Goal: Transaction & Acquisition: Purchase product/service

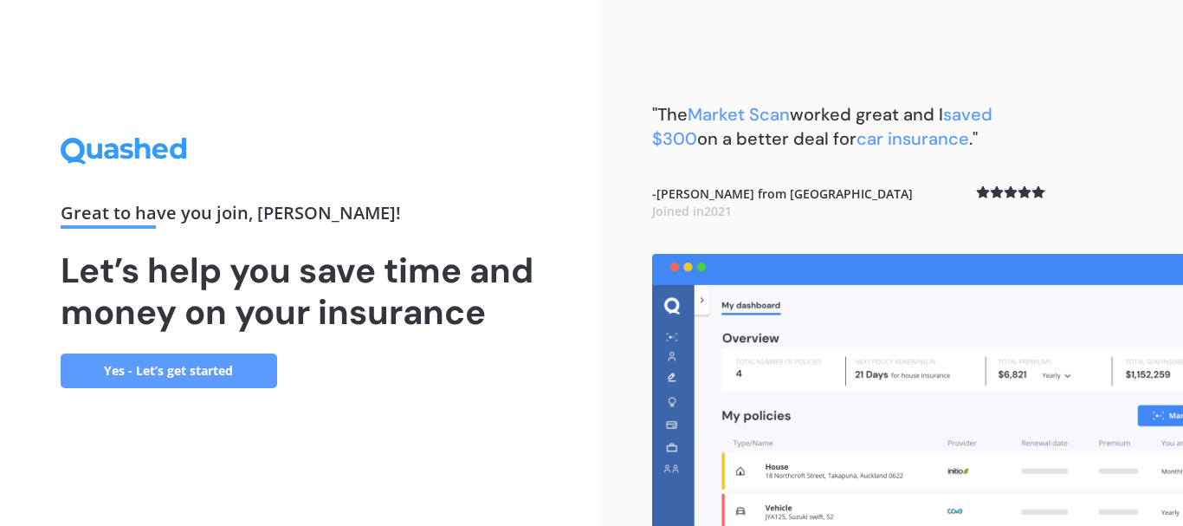
click at [180, 361] on link "Yes - Let’s get started" at bounding box center [169, 370] width 217 height 35
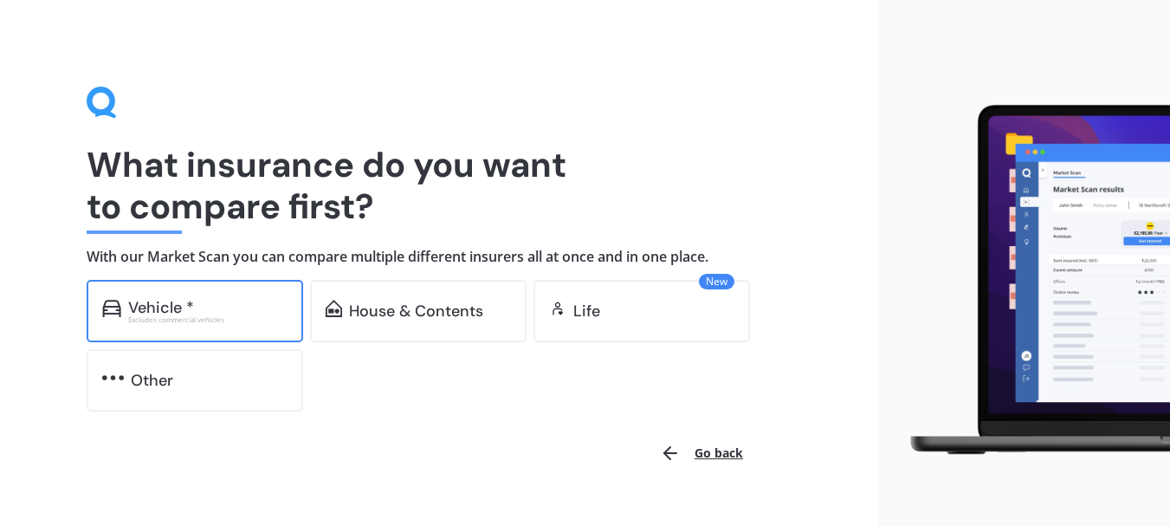
click at [243, 321] on div "Excludes commercial vehicles" at bounding box center [207, 319] width 159 height 7
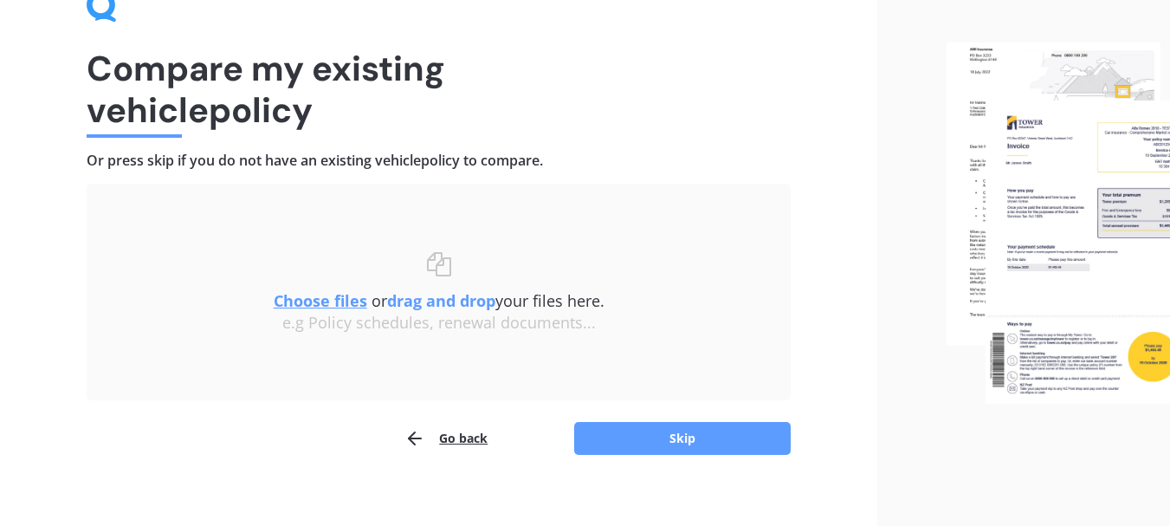
scroll to position [113, 0]
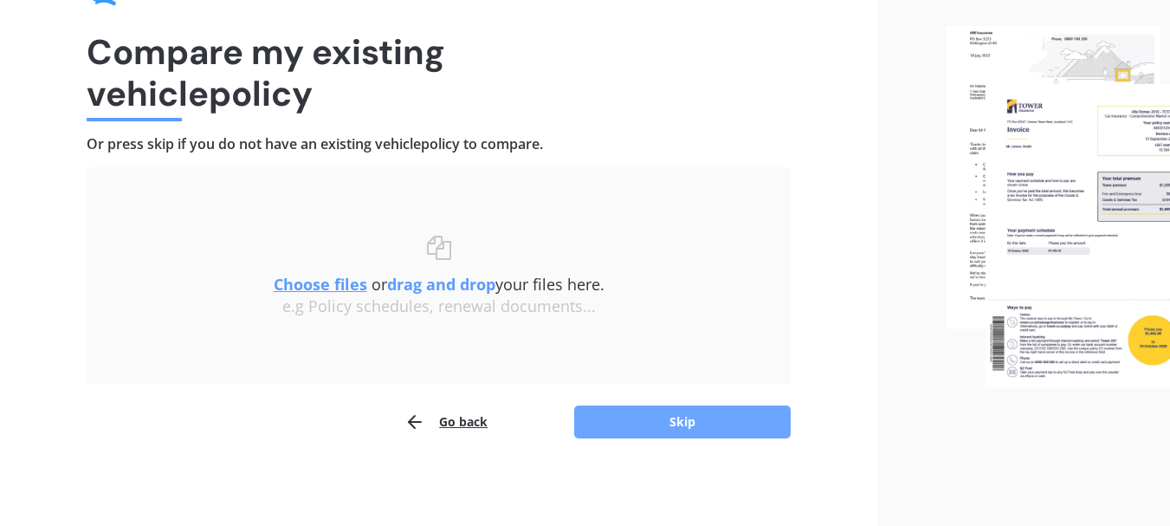
click at [716, 414] on button "Skip" at bounding box center [682, 421] width 217 height 33
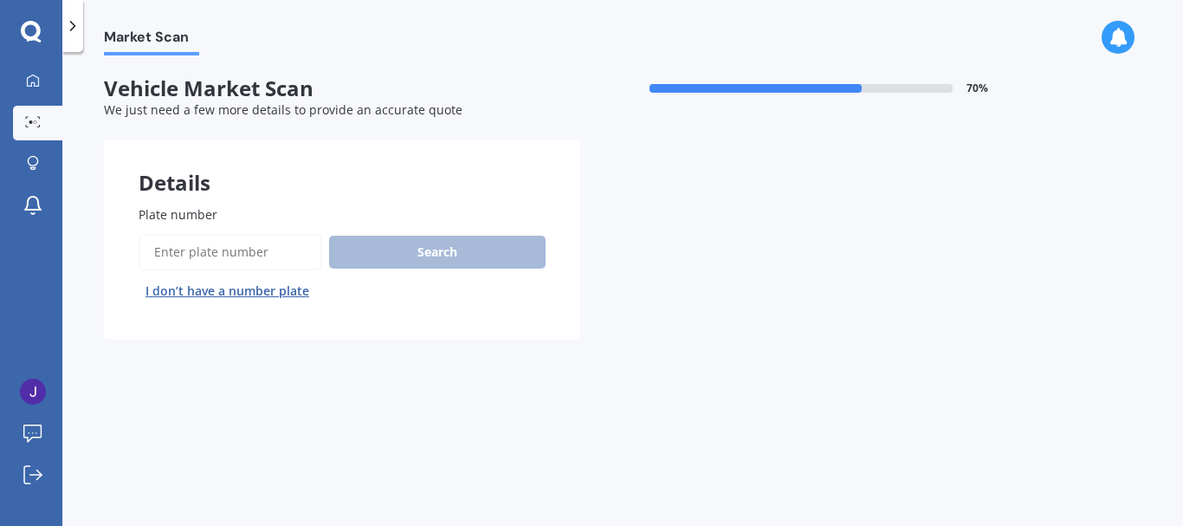
click at [220, 248] on input "Plate number" at bounding box center [231, 252] width 184 height 36
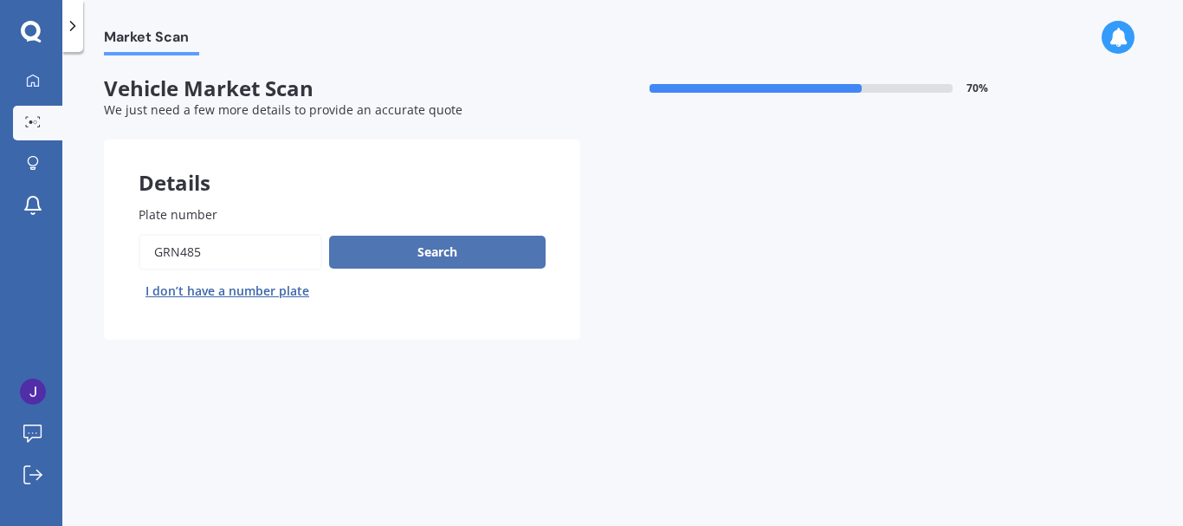
type input "GRN485"
click at [430, 250] on button "Search" at bounding box center [437, 252] width 217 height 33
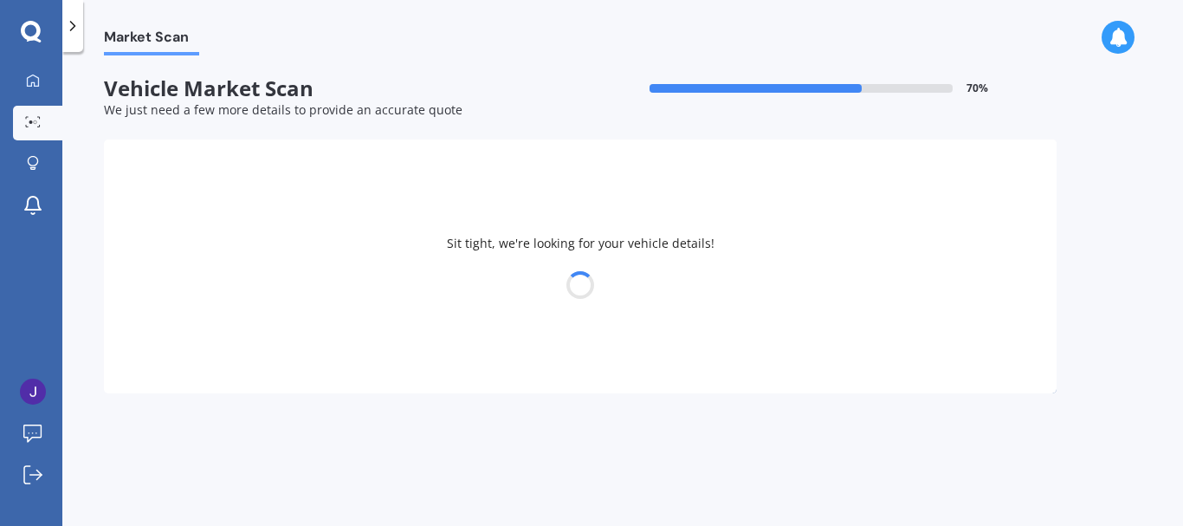
select select "HONDA"
select select "FIT"
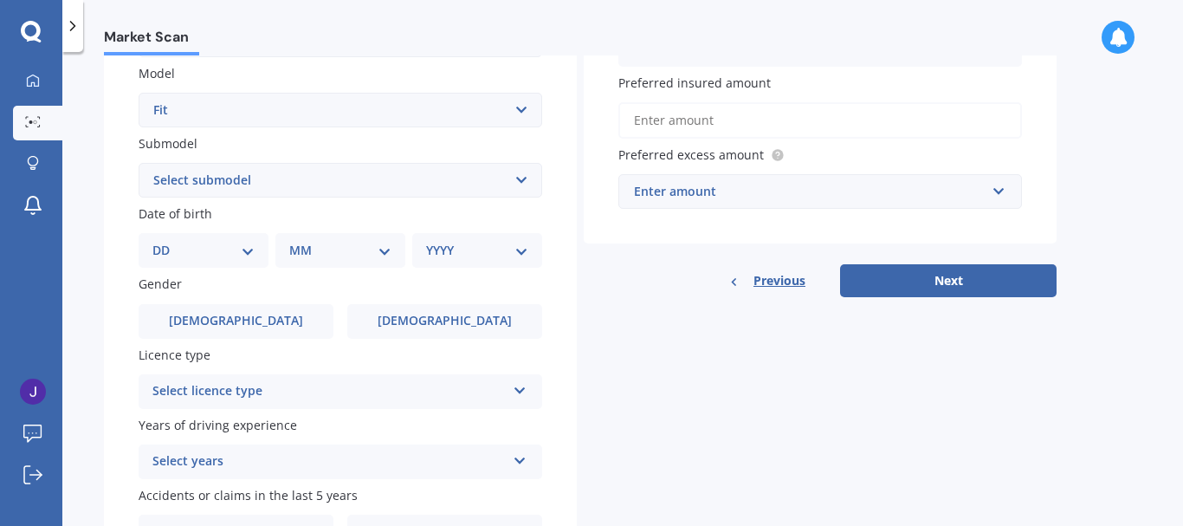
scroll to position [391, 0]
click at [238, 248] on select "DD 01 02 03 04 05 06 07 08 09 10 11 12 13 14 15 16 17 18 19 20 21 22 23 24 25 2…" at bounding box center [203, 250] width 102 height 19
select select "23"
click at [166, 241] on select "DD 01 02 03 04 05 06 07 08 09 10 11 12 13 14 15 16 17 18 19 20 21 22 23 24 25 2…" at bounding box center [203, 250] width 102 height 19
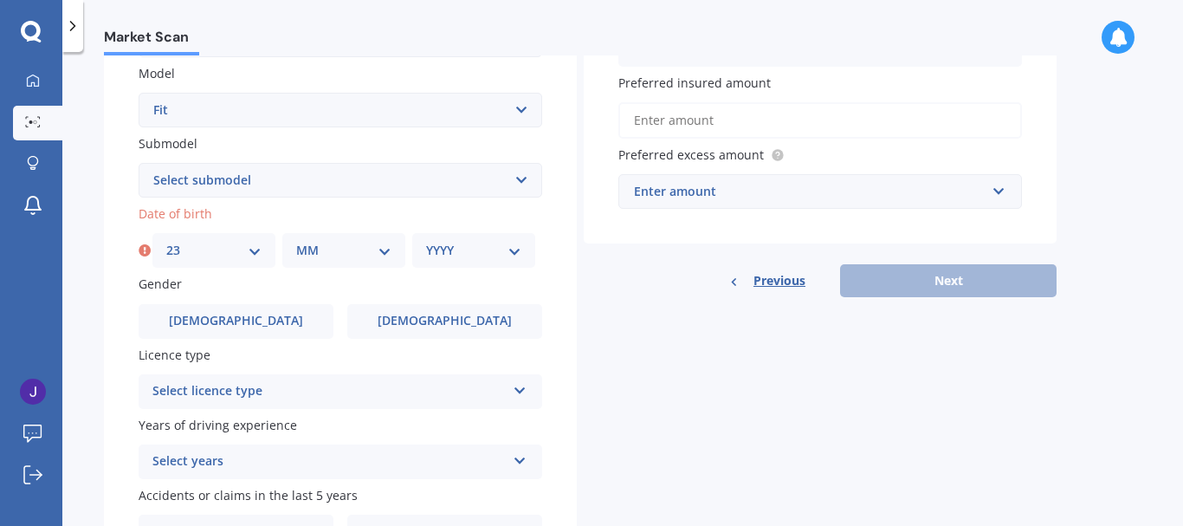
click at [326, 254] on select "MM 01 02 03 04 05 06 07 08 09 10 11 12" at bounding box center [343, 250] width 95 height 19
select select "01"
click at [296, 241] on select "MM 01 02 03 04 05 06 07 08 09 10 11 12" at bounding box center [343, 250] width 95 height 19
click at [452, 243] on select "YYYY 2025 2024 2023 2022 2021 2020 2019 2018 2017 2016 2015 2014 2013 2012 2011…" at bounding box center [473, 250] width 95 height 19
select select "1993"
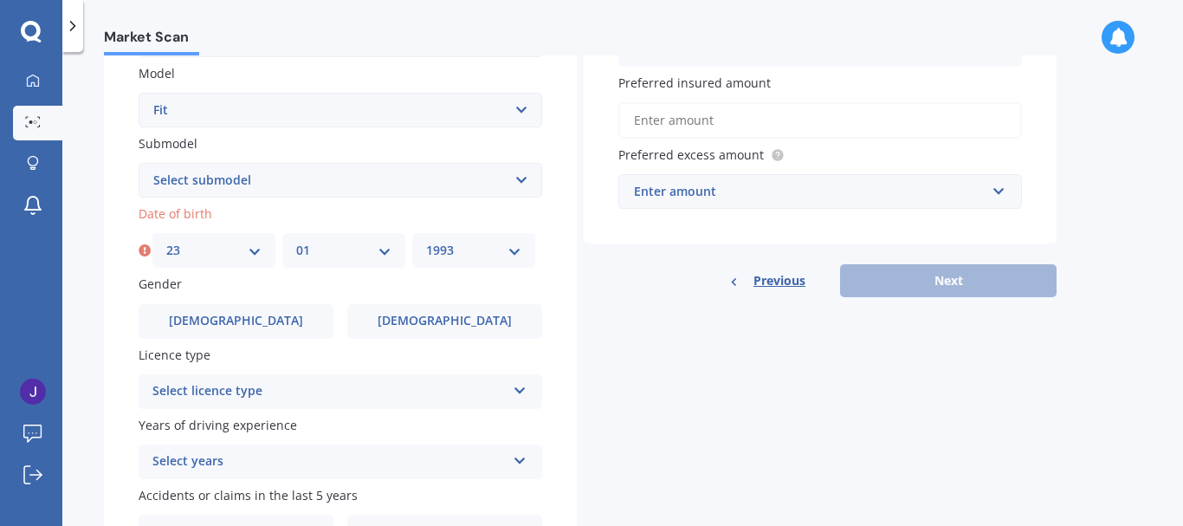
click at [426, 241] on select "YYYY 2025 2024 2023 2022 2021 2020 2019 2018 2017 2016 2015 2014 2013 2012 2011…" at bounding box center [473, 250] width 95 height 19
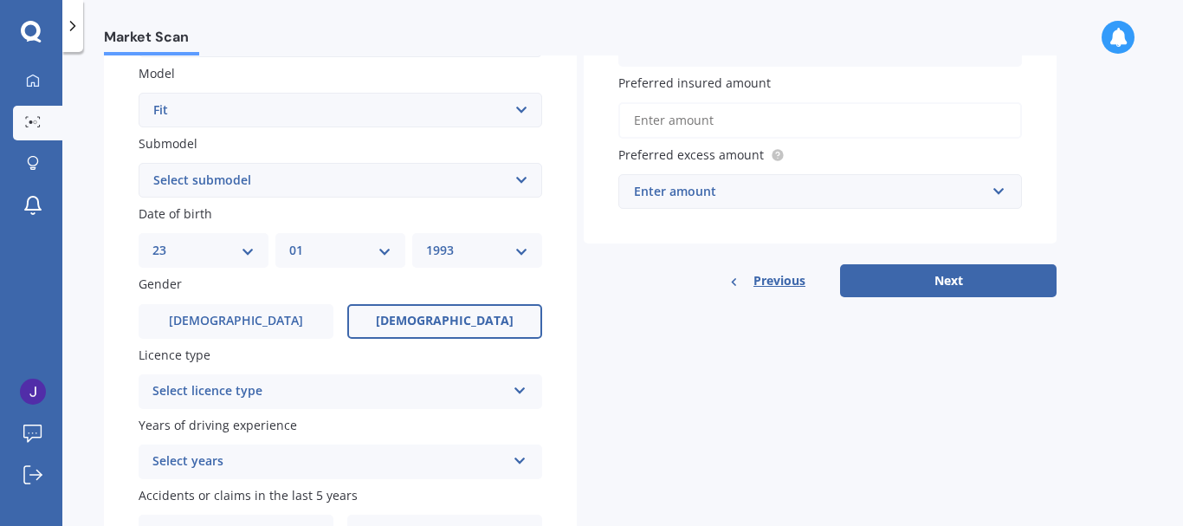
click at [423, 317] on span "[DEMOGRAPHIC_DATA]" at bounding box center [445, 321] width 138 height 15
click at [0, 0] on input "[DEMOGRAPHIC_DATA]" at bounding box center [0, 0] width 0 height 0
click at [204, 388] on div "Select licence type" at bounding box center [328, 391] width 353 height 21
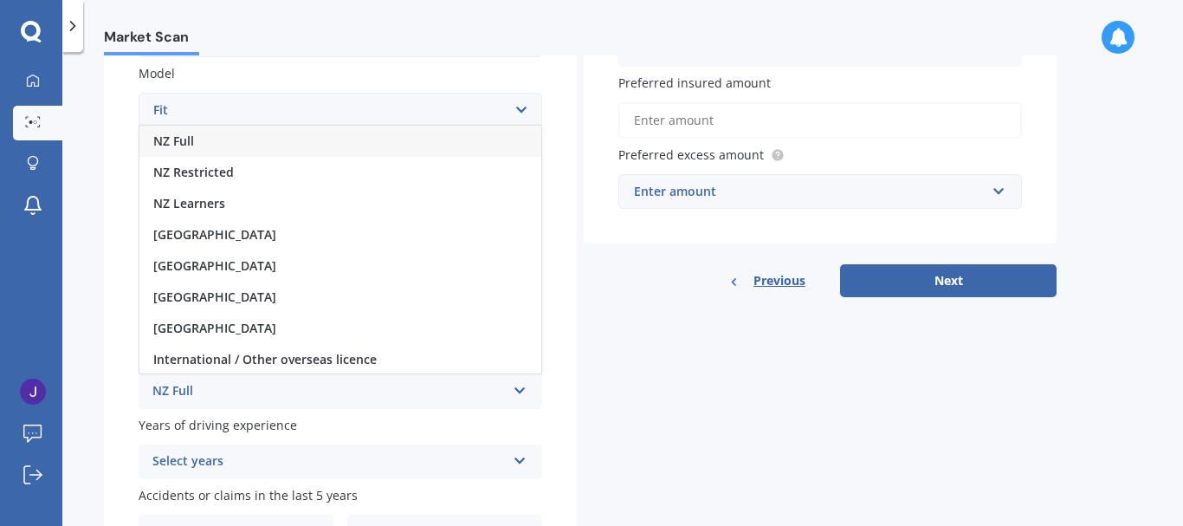
click at [214, 133] on div "NZ Full" at bounding box center [340, 141] width 402 height 31
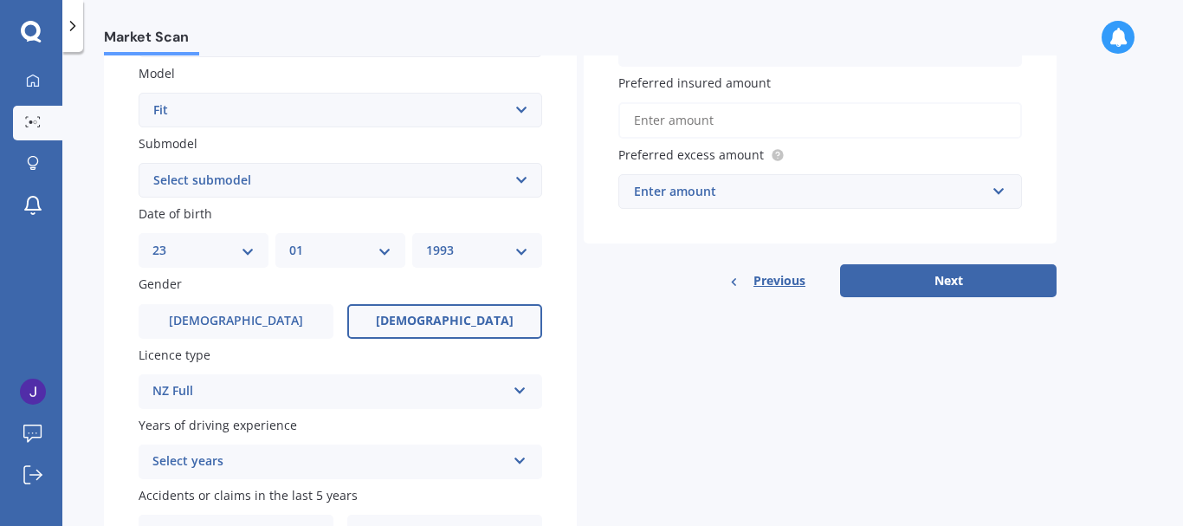
scroll to position [494, 0]
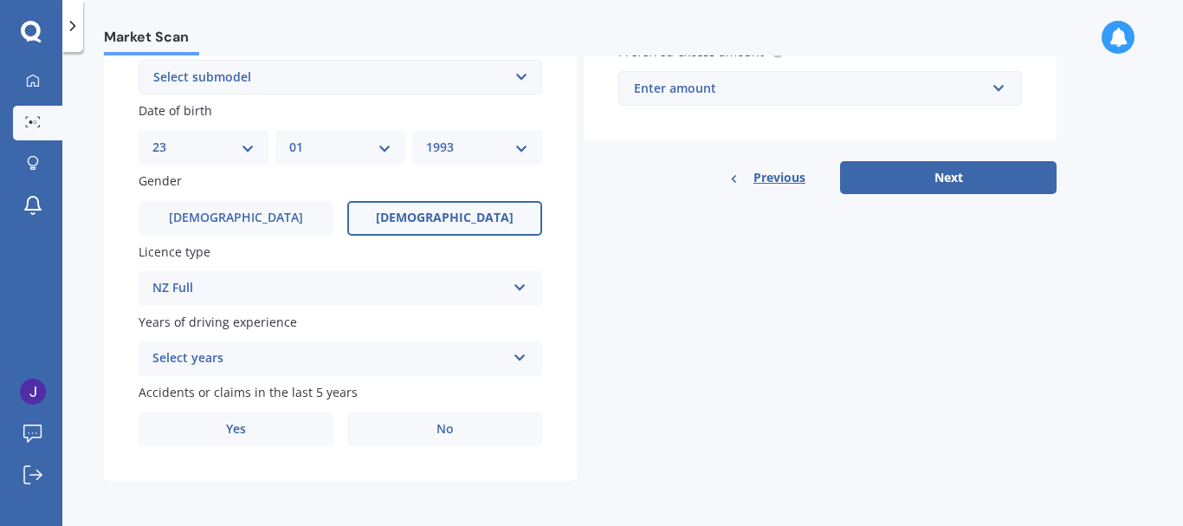
click at [275, 364] on div "Select years" at bounding box center [328, 358] width 353 height 21
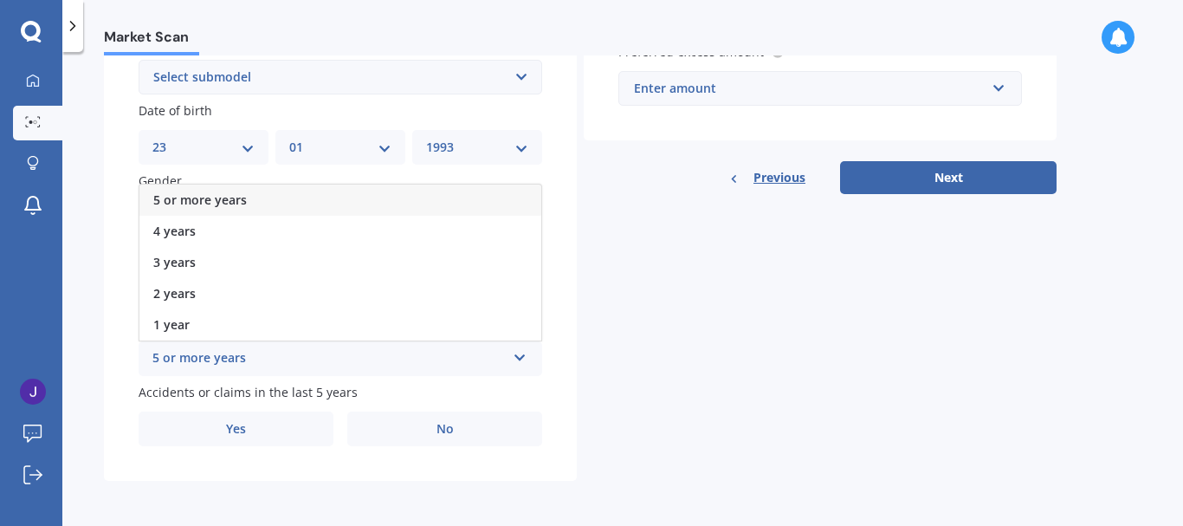
click at [211, 198] on span "5 or more years" at bounding box center [200, 199] width 94 height 16
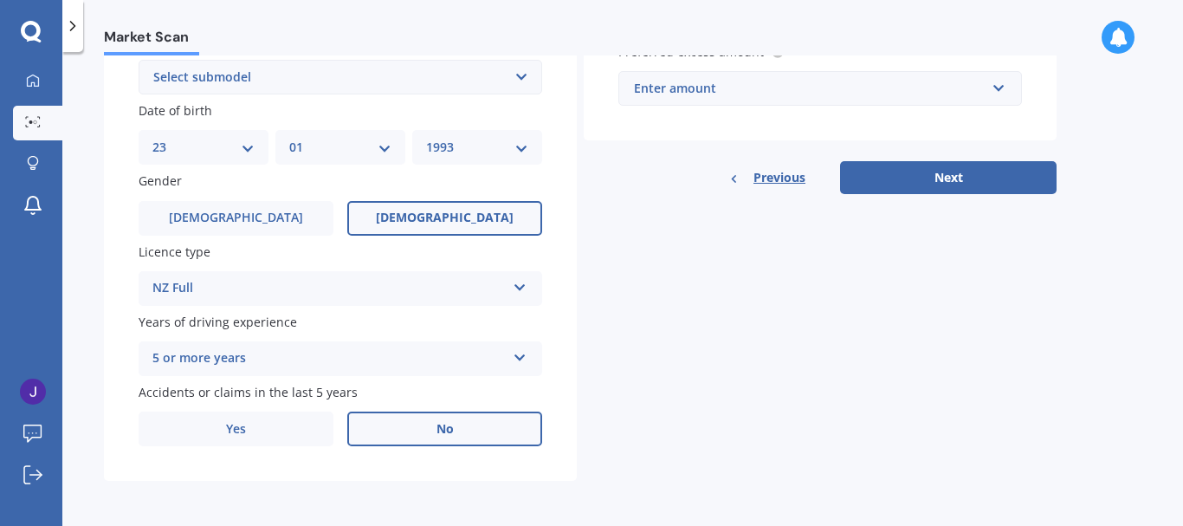
click at [418, 431] on label "No" at bounding box center [444, 429] width 195 height 35
click at [0, 0] on input "No" at bounding box center [0, 0] width 0 height 0
click at [223, 417] on label "Yes" at bounding box center [236, 429] width 195 height 35
click at [0, 0] on input "Yes" at bounding box center [0, 0] width 0 height 0
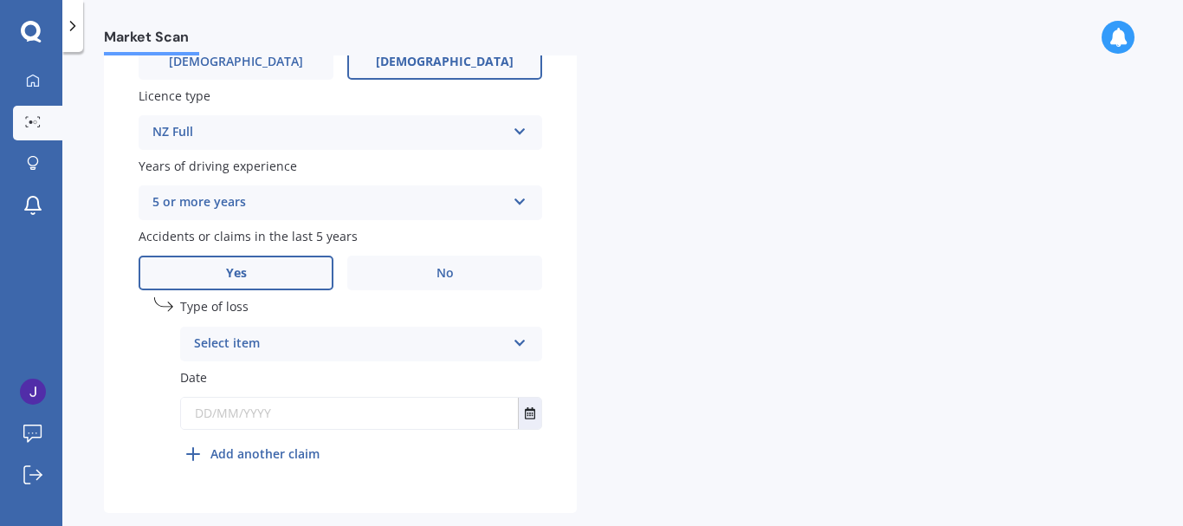
scroll to position [673, 0]
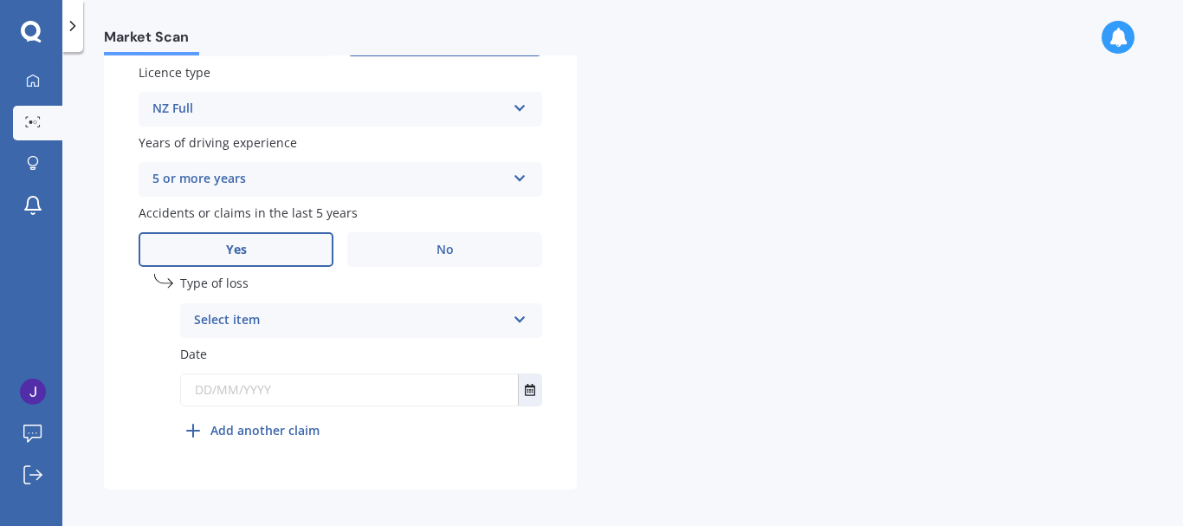
click at [414, 312] on div "Select item" at bounding box center [350, 320] width 312 height 21
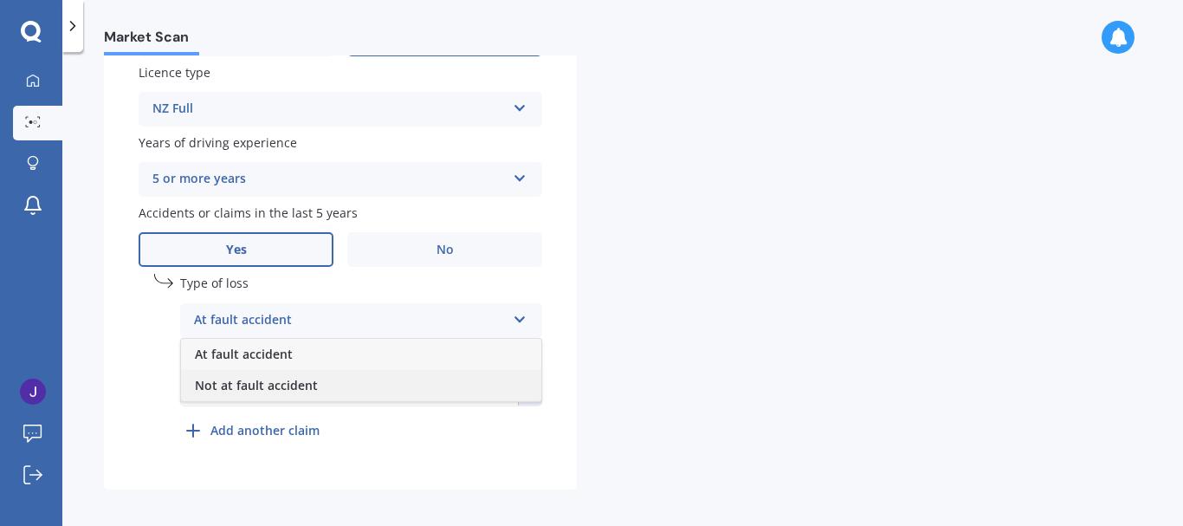
click at [306, 388] on span "Not at fault accident" at bounding box center [256, 385] width 123 height 16
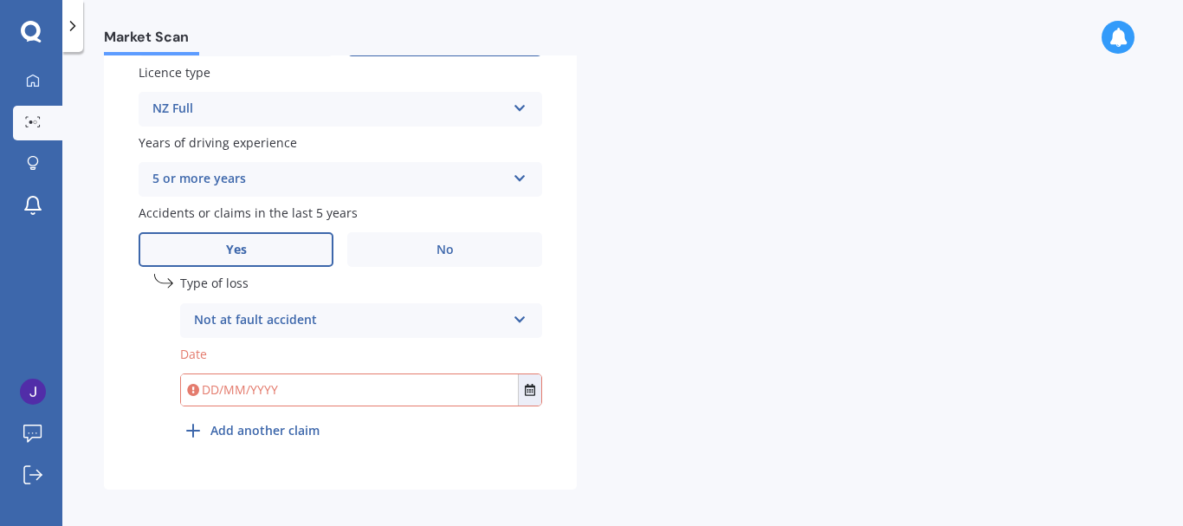
scroll to position [682, 0]
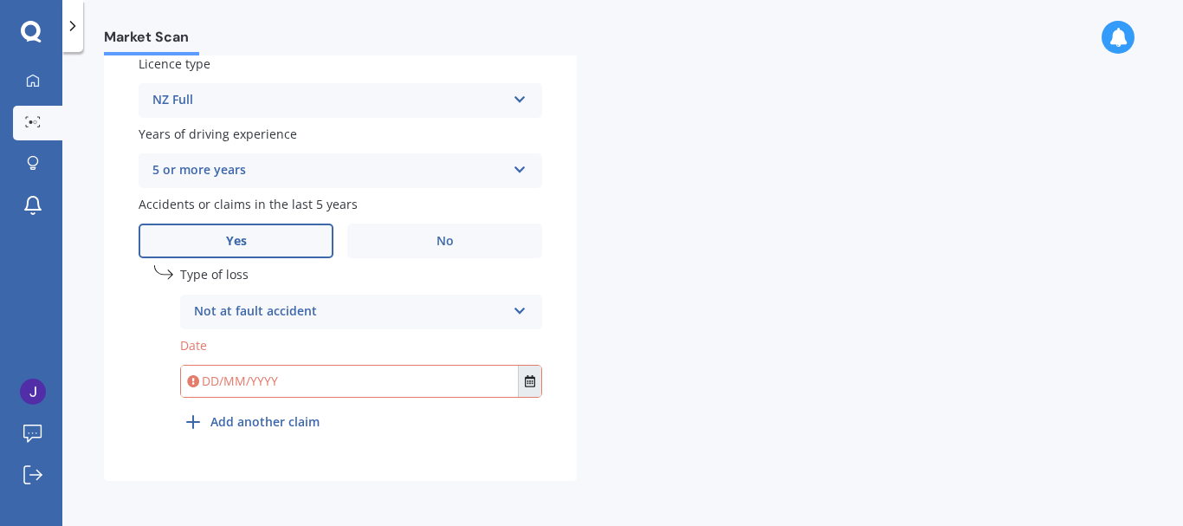
click at [532, 383] on icon "Select date" at bounding box center [530, 381] width 10 height 12
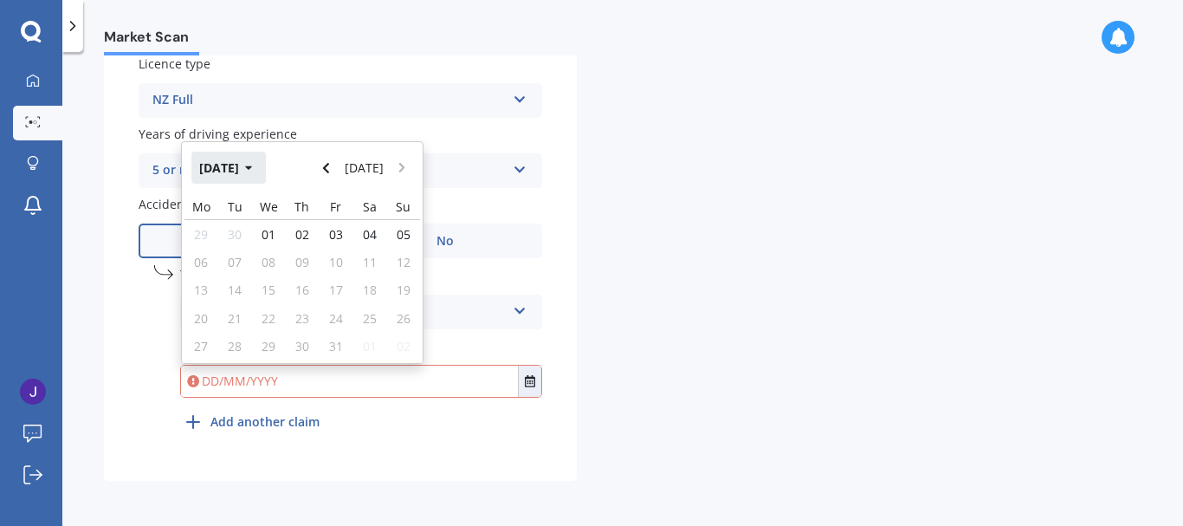
click at [241, 159] on button "[DATE]" at bounding box center [228, 167] width 75 height 31
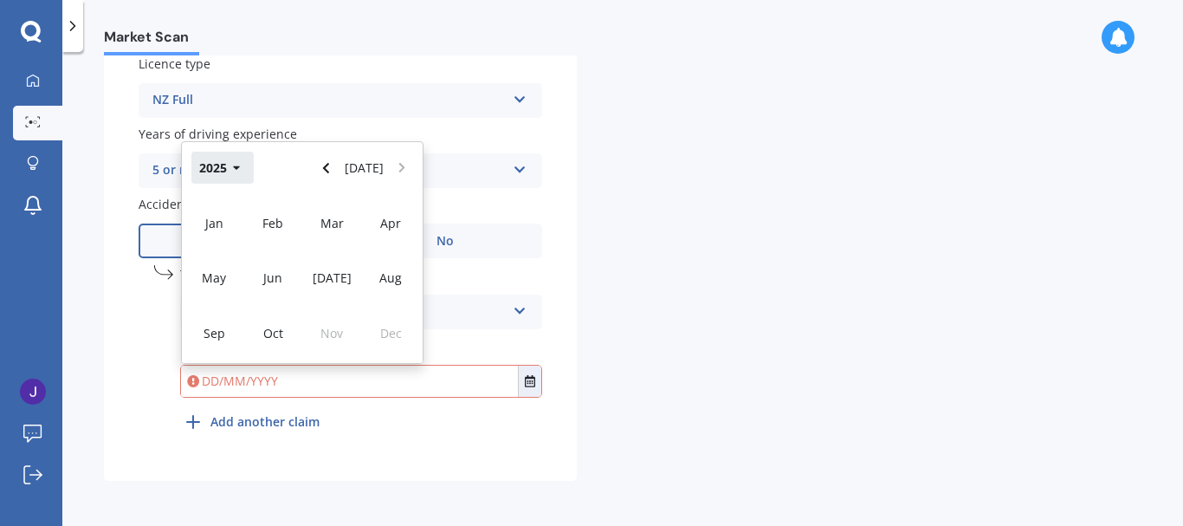
click at [241, 159] on button "2025" at bounding box center [222, 167] width 62 height 31
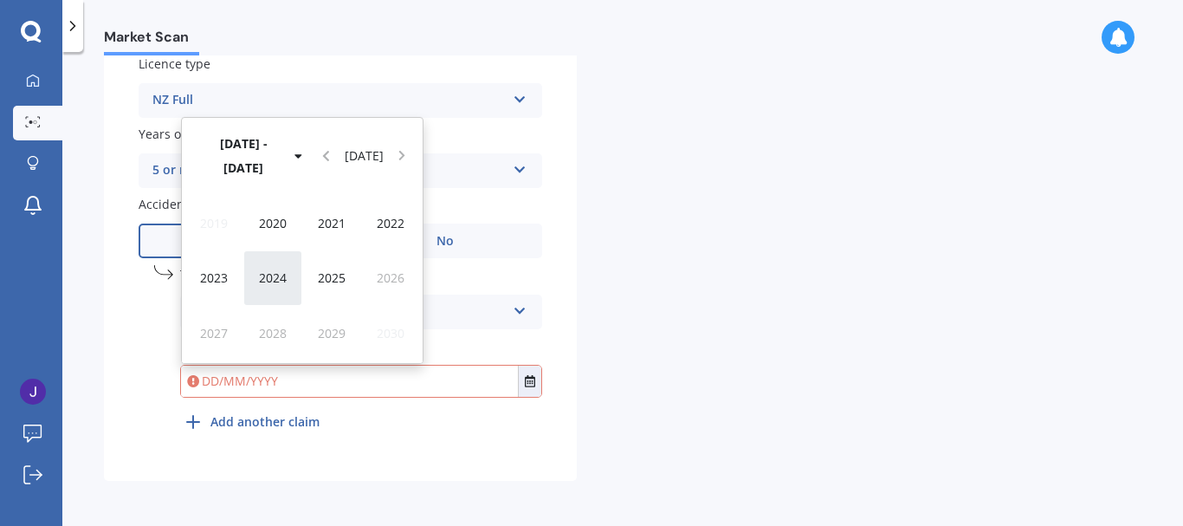
click at [280, 277] on span "2024" at bounding box center [273, 277] width 28 height 16
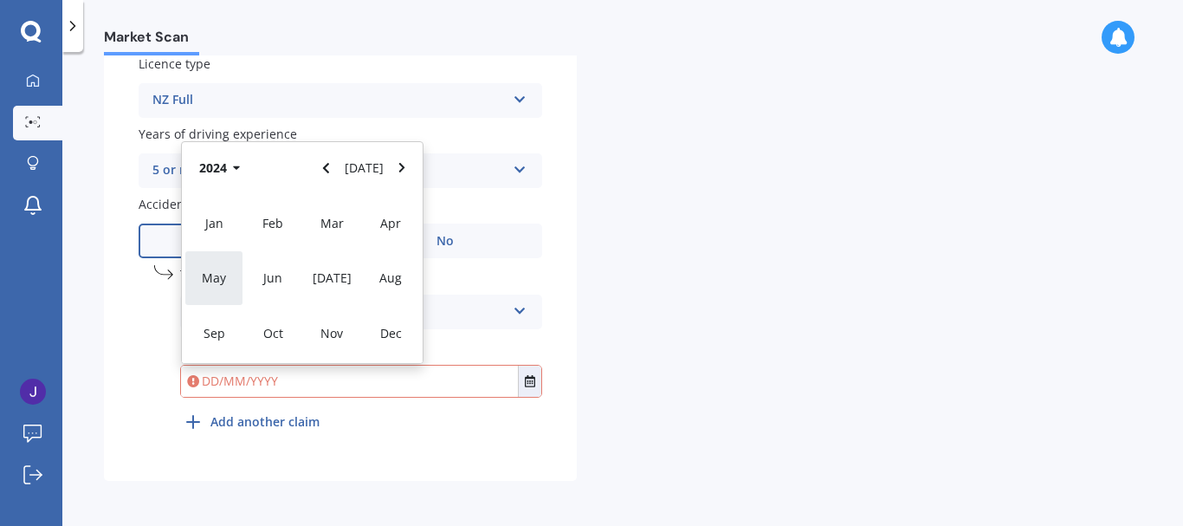
click at [213, 282] on span "May" at bounding box center [214, 277] width 24 height 16
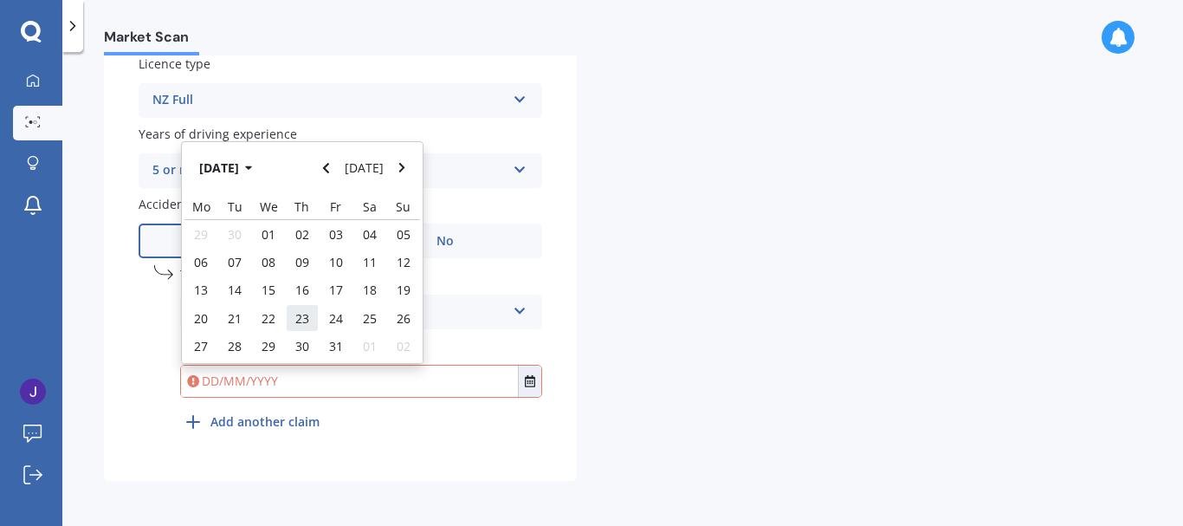
click at [295, 319] on span "23" at bounding box center [302, 318] width 14 height 16
type input "[DATE]"
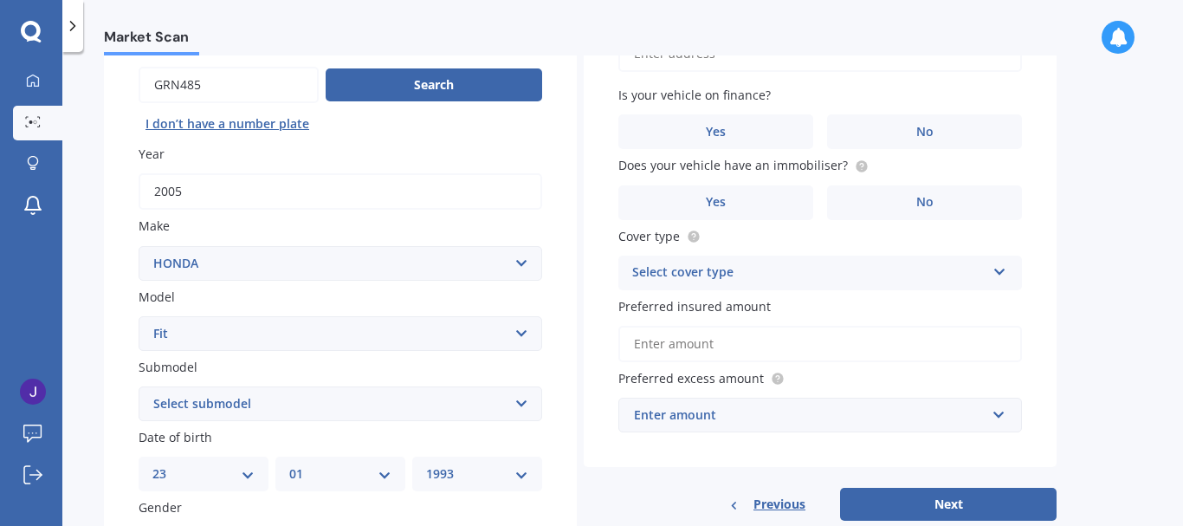
scroll to position [0, 0]
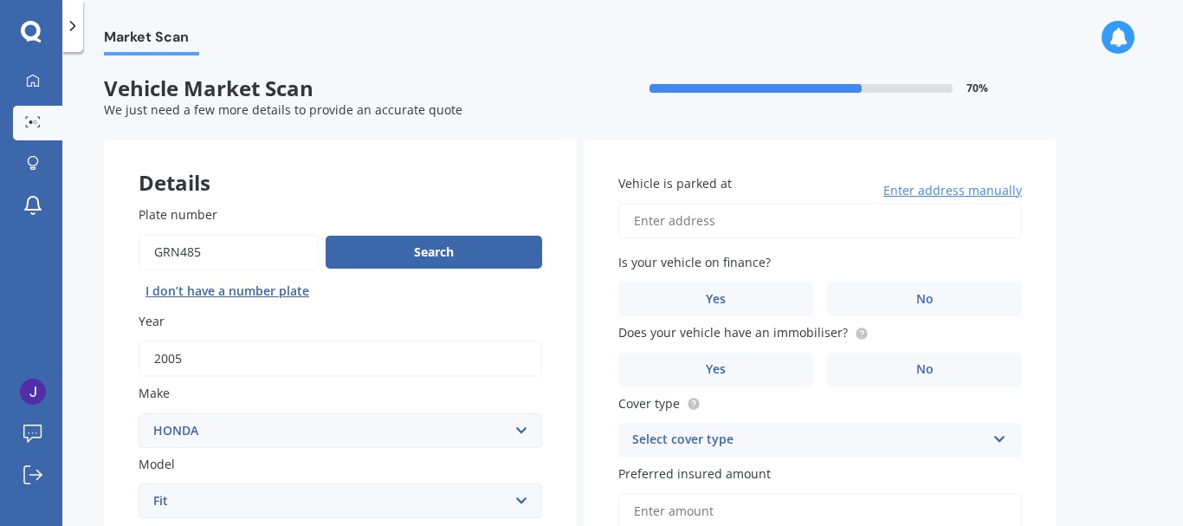
click at [819, 219] on input "Vehicle is parked at" at bounding box center [821, 221] width 404 height 36
type input "[STREET_ADDRESS][PERSON_NAME]"
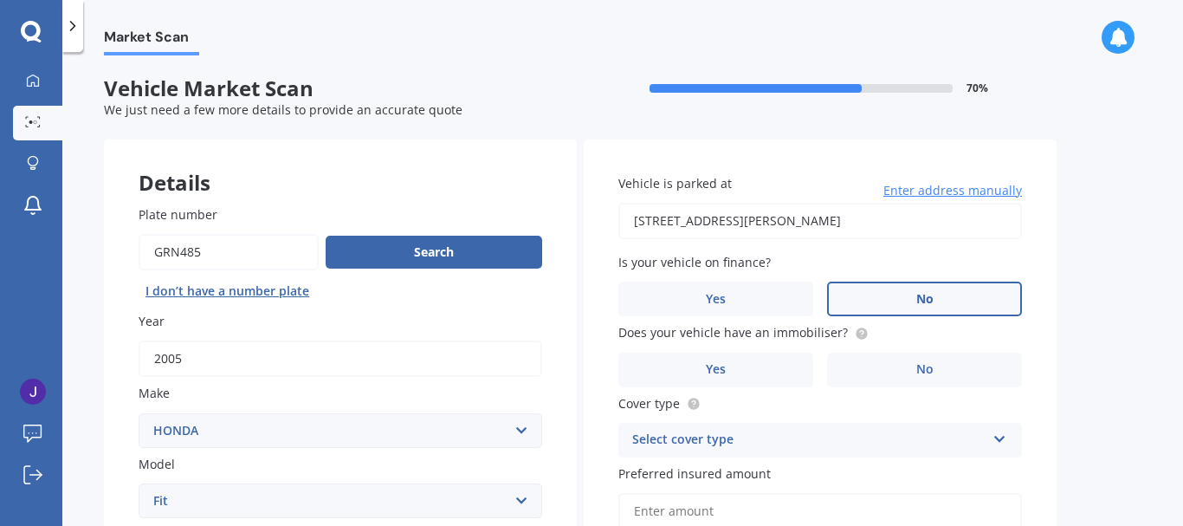
click at [945, 296] on label "No" at bounding box center [924, 299] width 195 height 35
click at [0, 0] on input "No" at bounding box center [0, 0] width 0 height 0
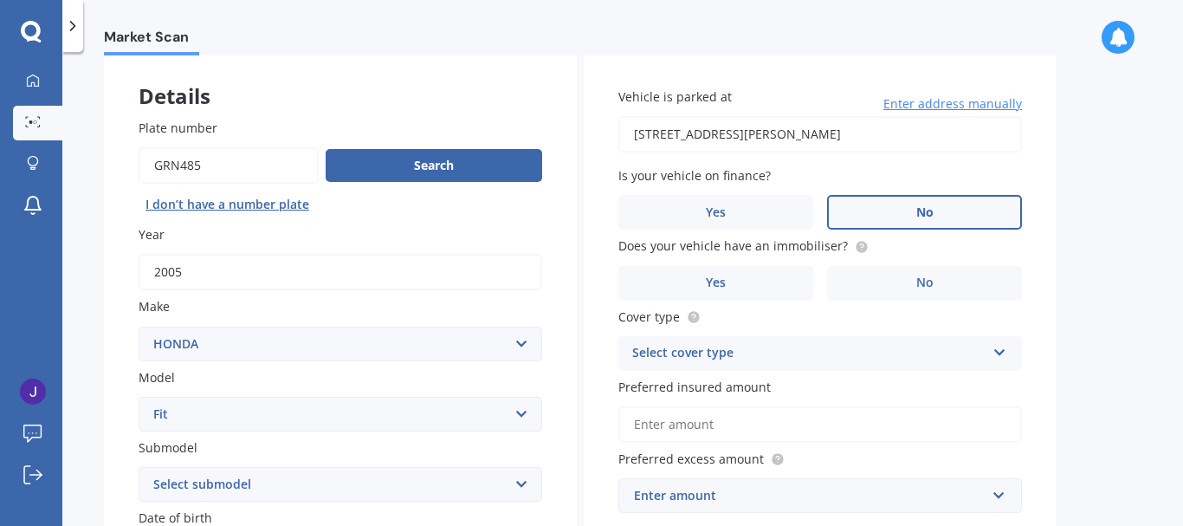
scroll to position [90, 0]
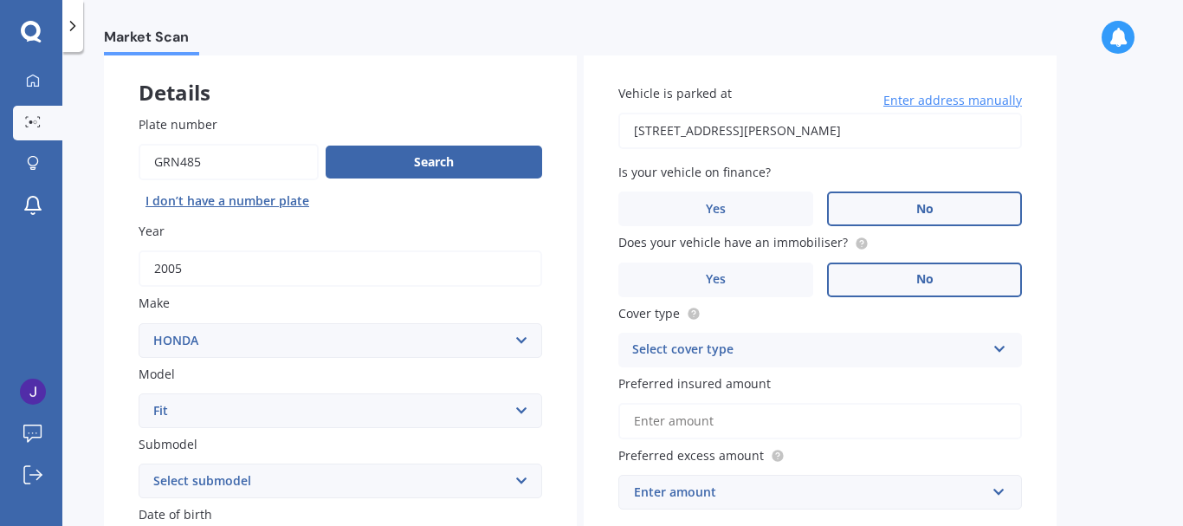
click at [927, 274] on span "No" at bounding box center [925, 279] width 17 height 15
click at [0, 0] on input "No" at bounding box center [0, 0] width 0 height 0
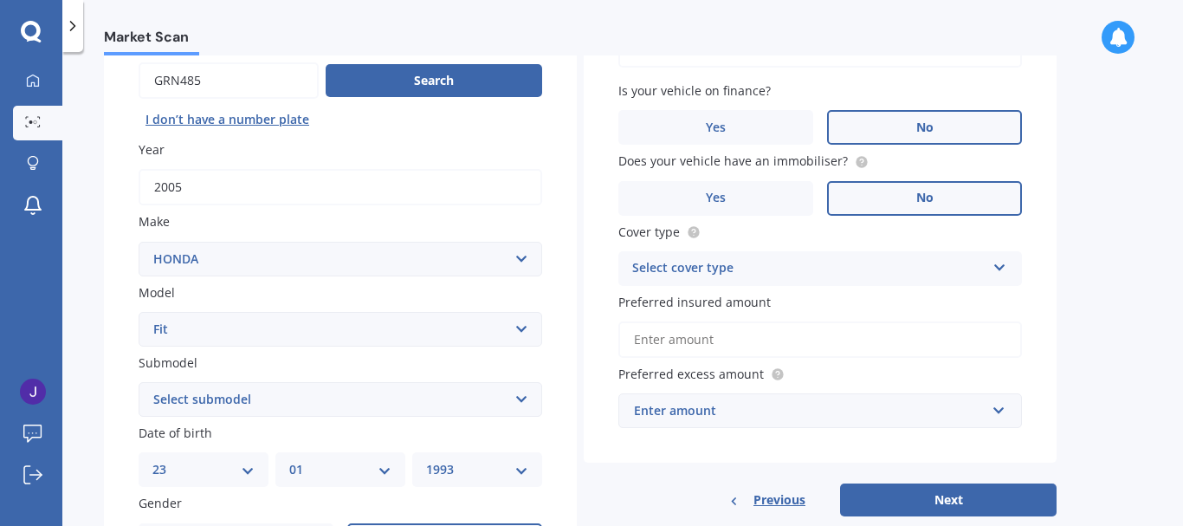
scroll to position [173, 0]
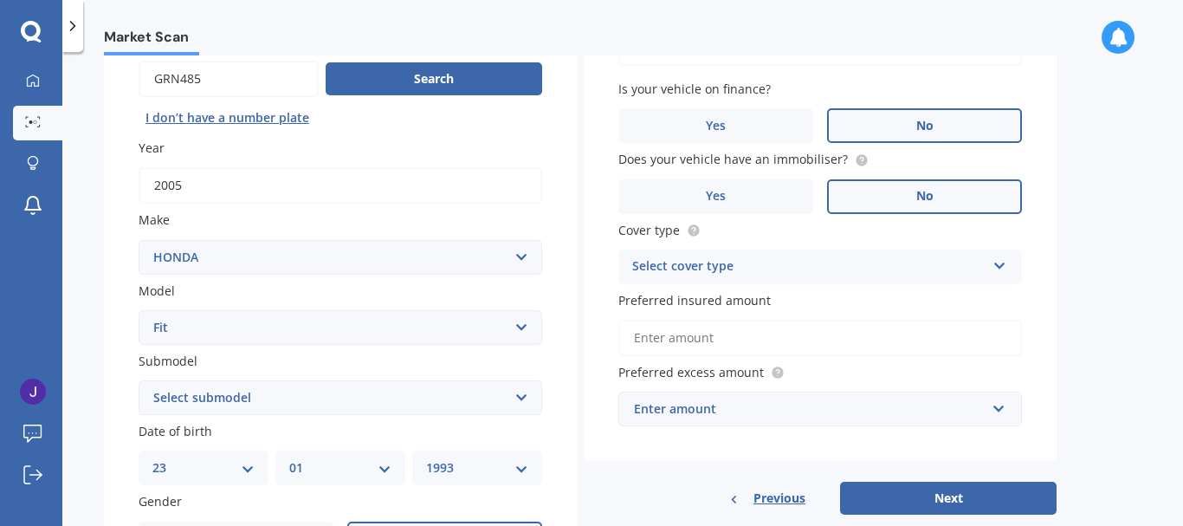
click at [850, 270] on div "Select cover type" at bounding box center [808, 266] width 353 height 21
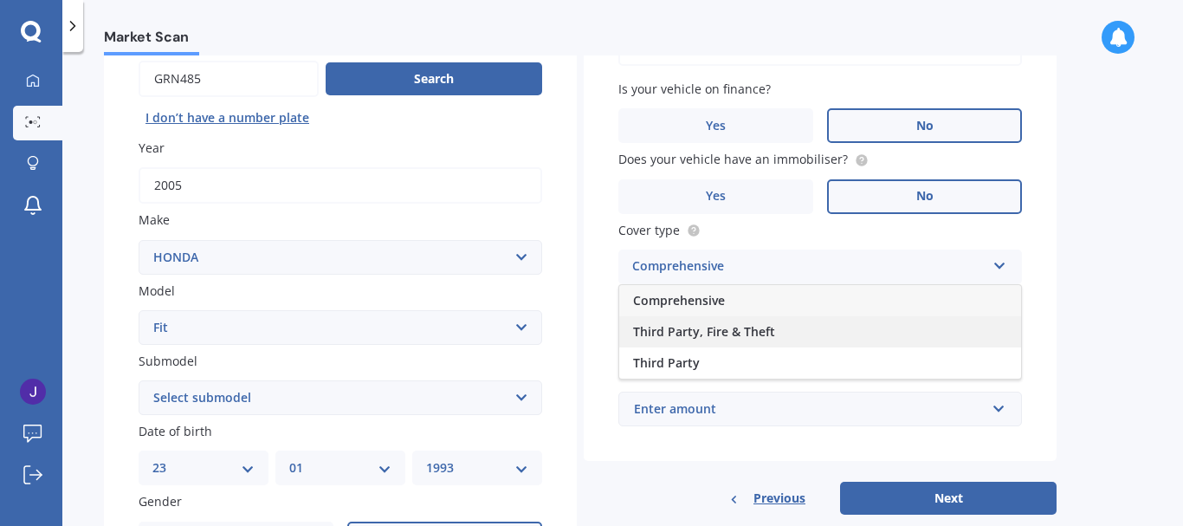
click at [762, 334] on span "Third Party, Fire & Theft" at bounding box center [704, 331] width 142 height 16
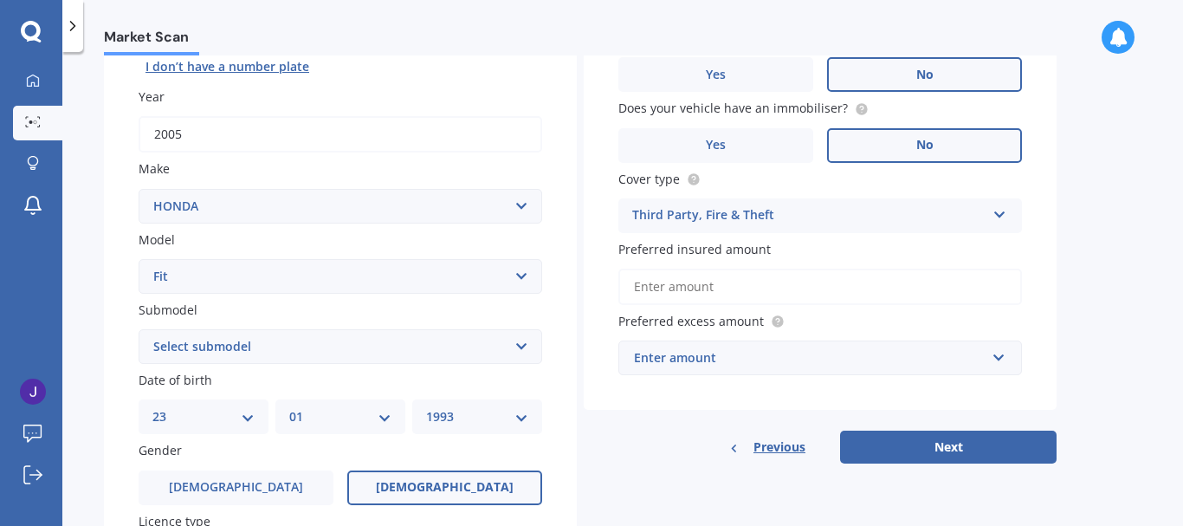
scroll to position [225, 0]
click at [724, 293] on input "Preferred insured amount" at bounding box center [821, 286] width 404 height 36
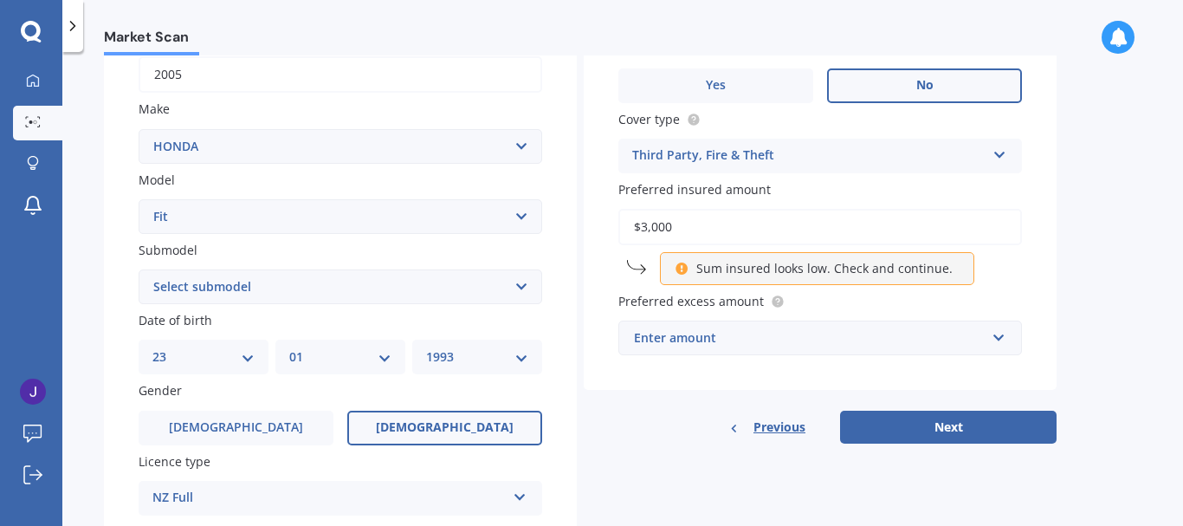
scroll to position [285, 0]
type input "$3,000"
click at [956, 332] on div "Enter amount" at bounding box center [810, 336] width 352 height 19
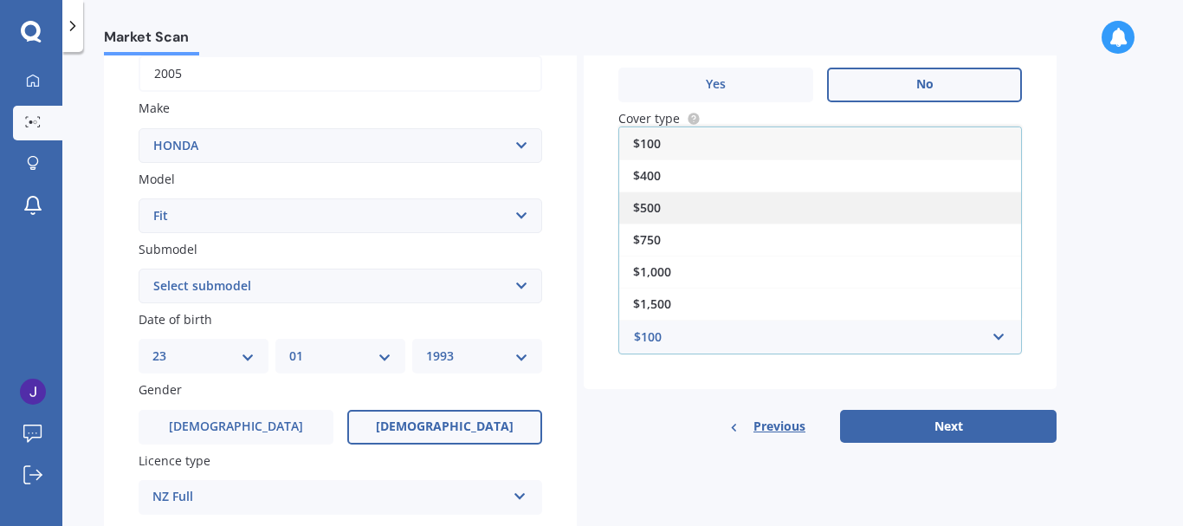
click at [697, 201] on div "$500" at bounding box center [820, 207] width 402 height 32
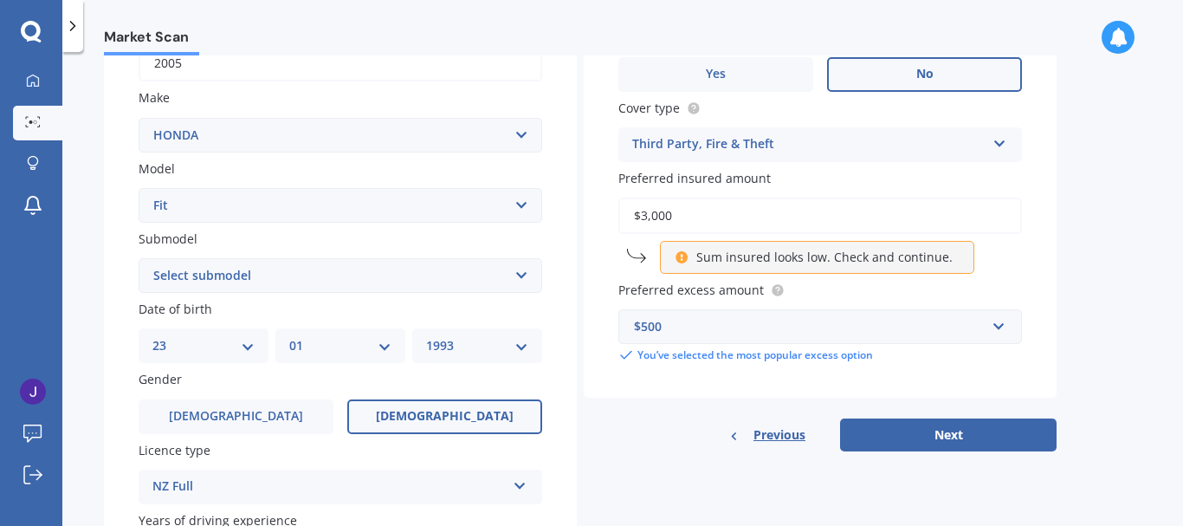
scroll to position [296, 0]
click at [969, 441] on button "Next" at bounding box center [948, 434] width 217 height 33
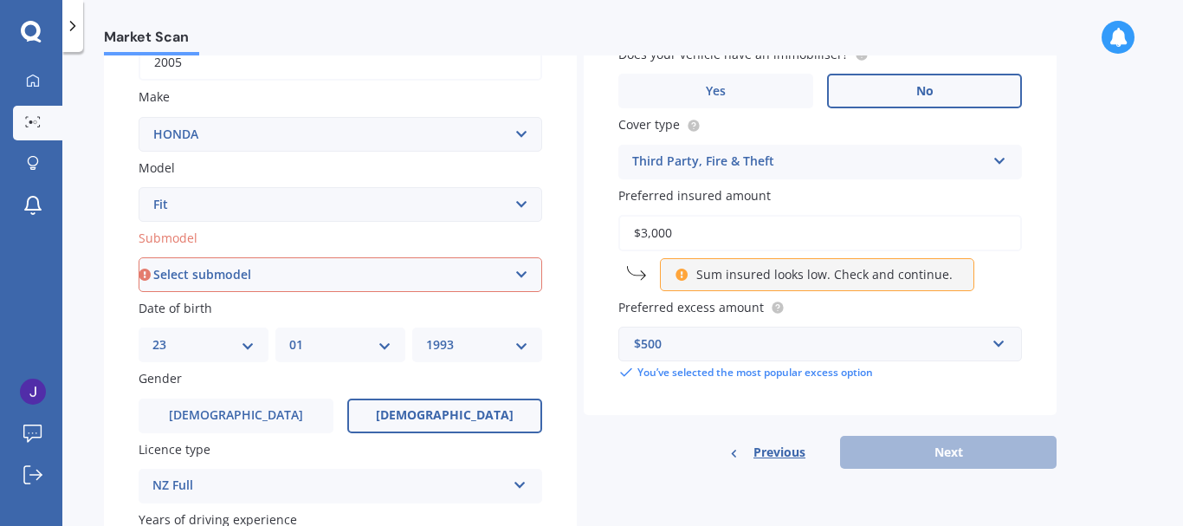
click at [483, 281] on select "Select submodel Diesel EV Hybrid Petrol" at bounding box center [341, 274] width 404 height 35
select select "PETROL"
click at [139, 257] on select "Select submodel Diesel EV Hybrid Petrol" at bounding box center [341, 274] width 404 height 35
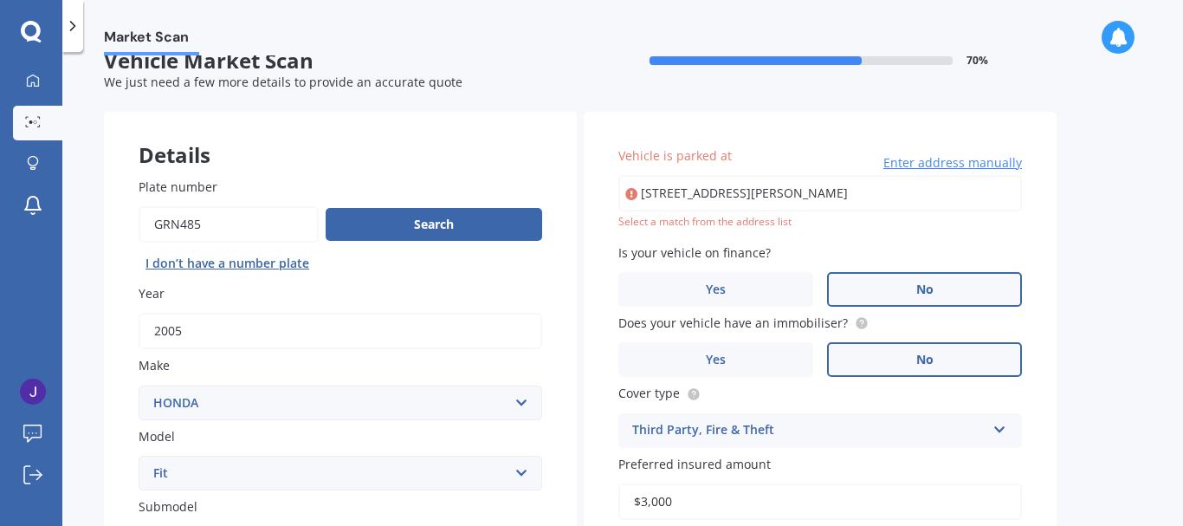
scroll to position [3, 0]
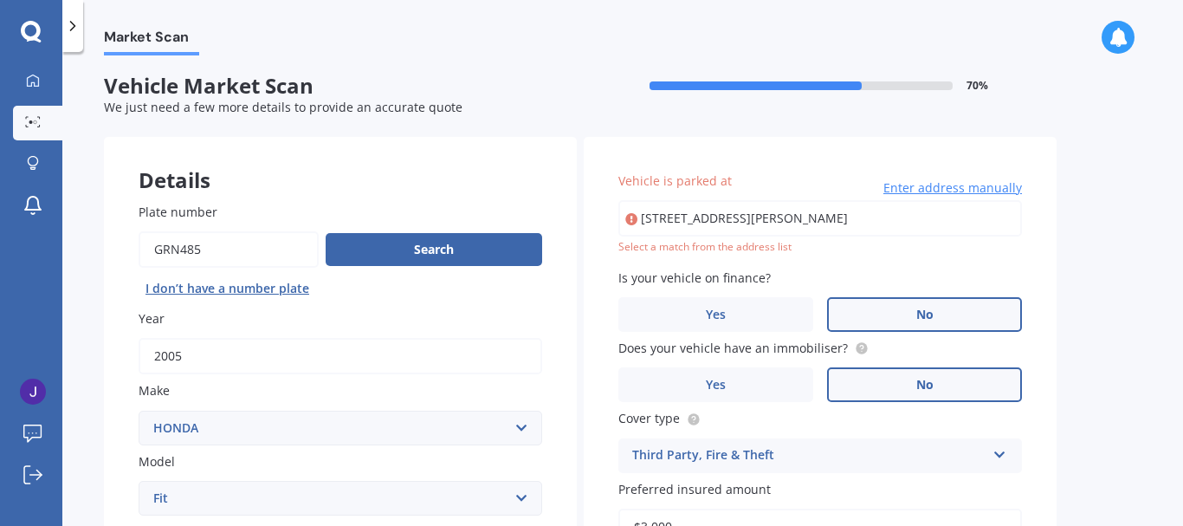
click at [846, 217] on input "[STREET_ADDRESS][PERSON_NAME]" at bounding box center [821, 218] width 404 height 36
click at [732, 214] on input "[STREET_ADDRESS][PERSON_NAME]" at bounding box center [821, 218] width 404 height 36
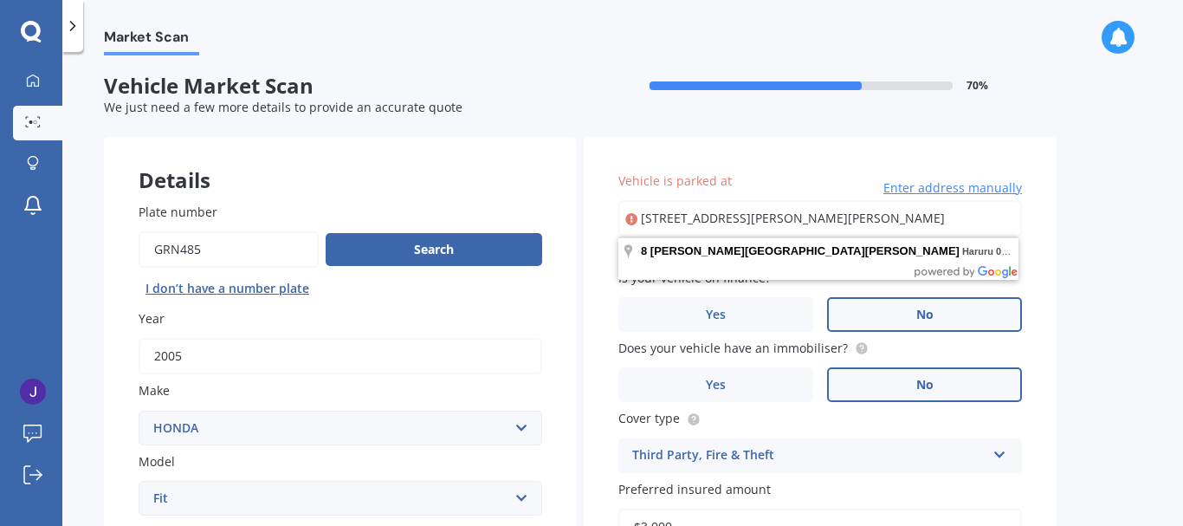
click at [831, 217] on input "[STREET_ADDRESS][PERSON_NAME][PERSON_NAME]" at bounding box center [821, 218] width 404 height 36
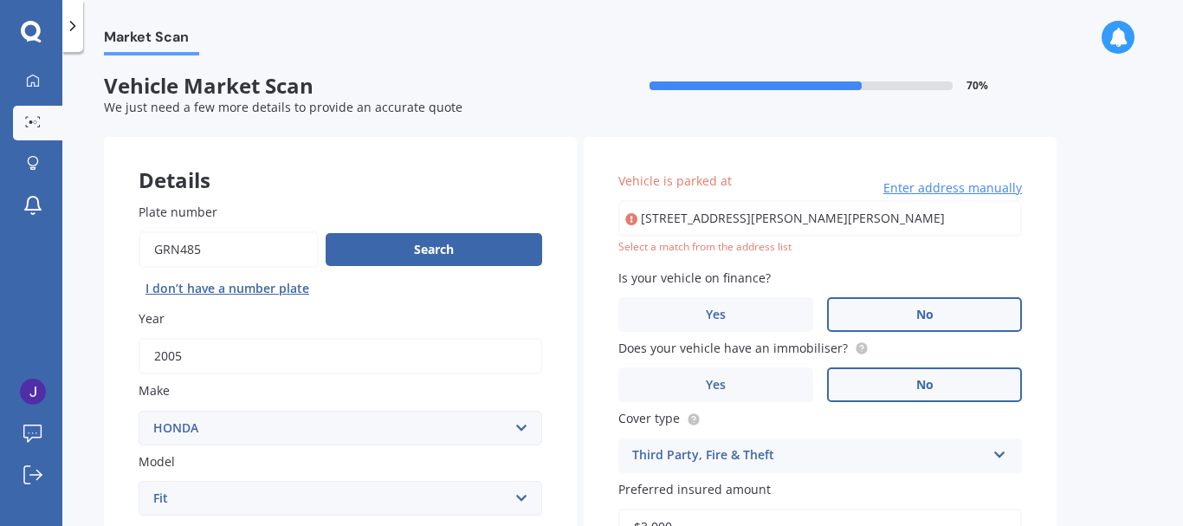
type input "[STREET_ADDRESS][PERSON_NAME][PERSON_NAME]"
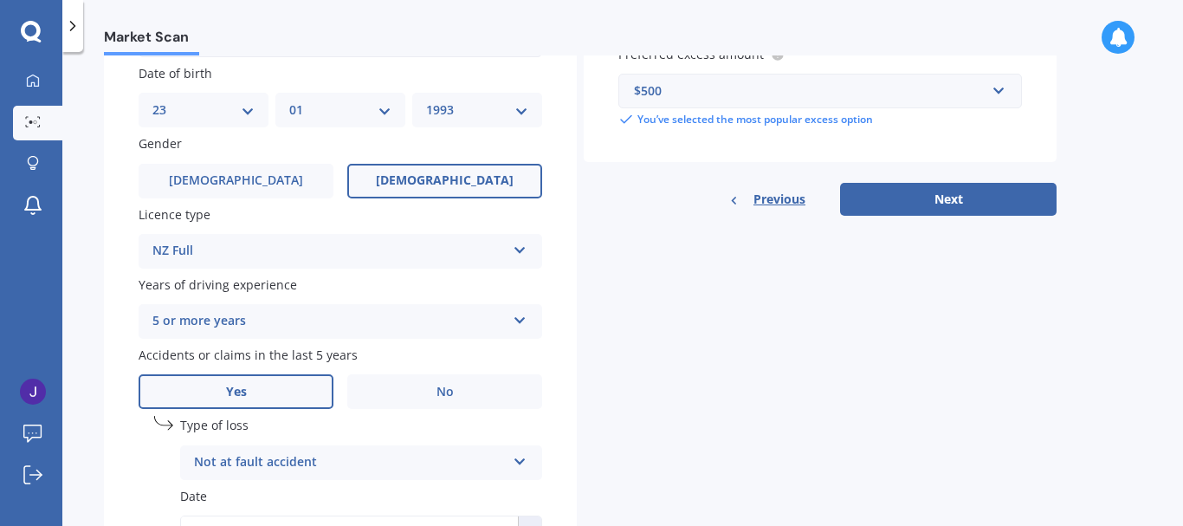
scroll to position [532, 0]
click at [930, 210] on button "Next" at bounding box center [948, 198] width 217 height 33
select select "23"
select select "01"
select select "1993"
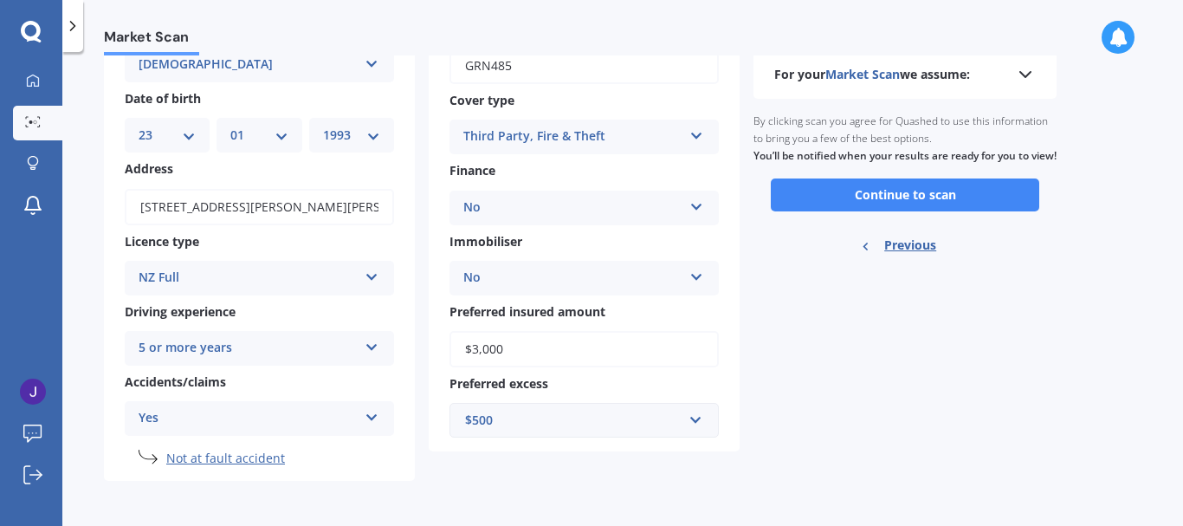
scroll to position [0, 0]
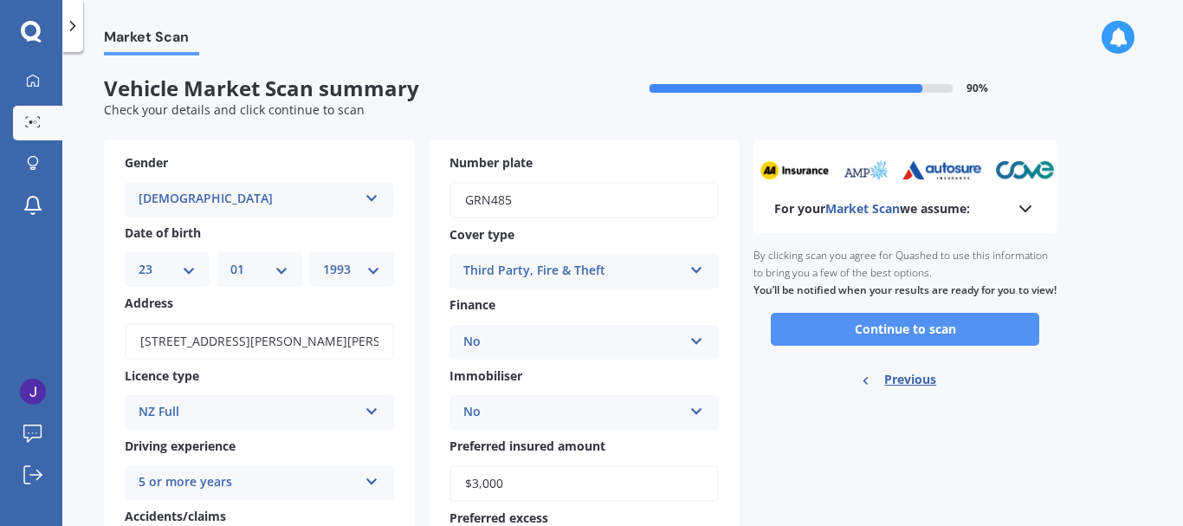
click at [912, 346] on button "Continue to scan" at bounding box center [905, 329] width 269 height 33
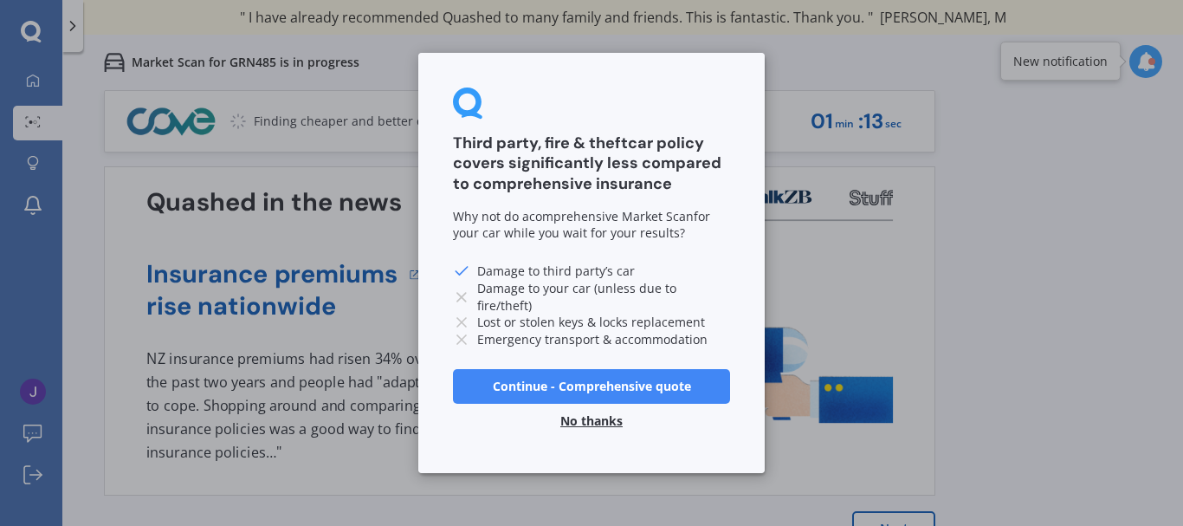
click at [594, 420] on button "No thanks" at bounding box center [591, 421] width 83 height 35
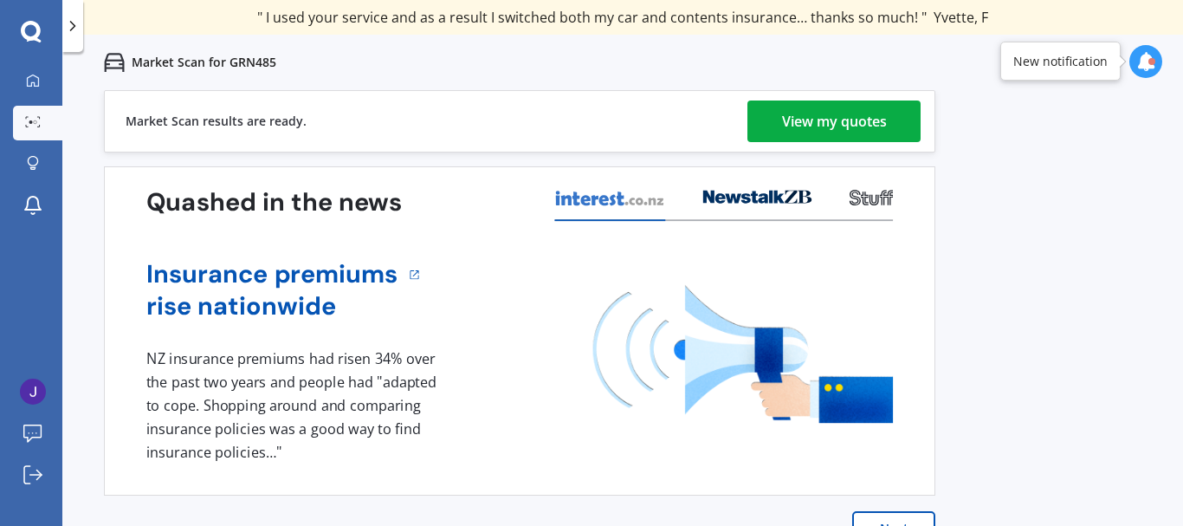
click at [839, 118] on div "View my quotes" at bounding box center [834, 121] width 105 height 42
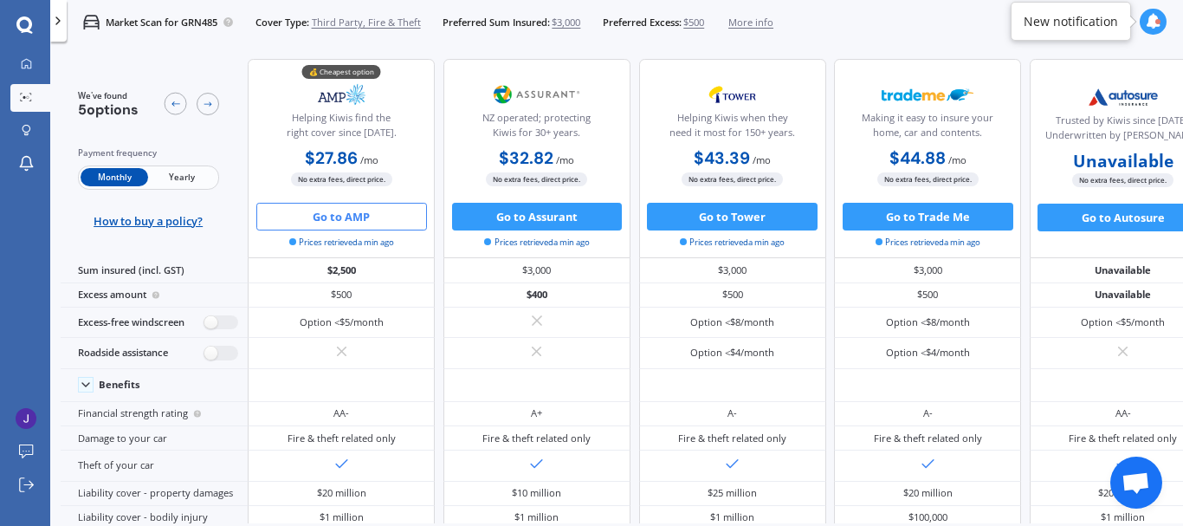
drag, startPoint x: 362, startPoint y: 215, endPoint x: 331, endPoint y: 215, distance: 31.2
click at [331, 215] on button "Go to AMP" at bounding box center [341, 217] width 171 height 28
